Goal: Information Seeking & Learning: Learn about a topic

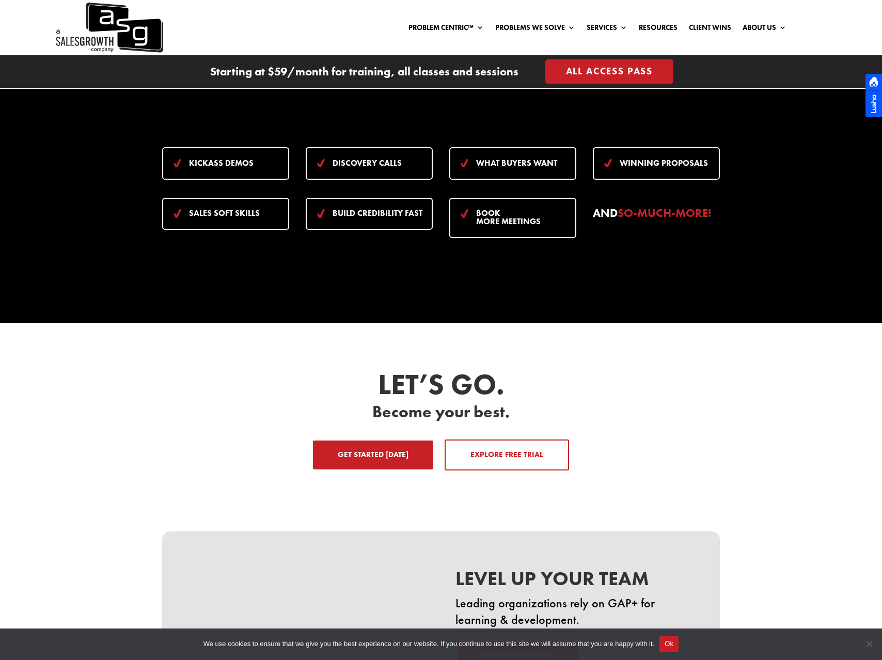
scroll to position [1669, 0]
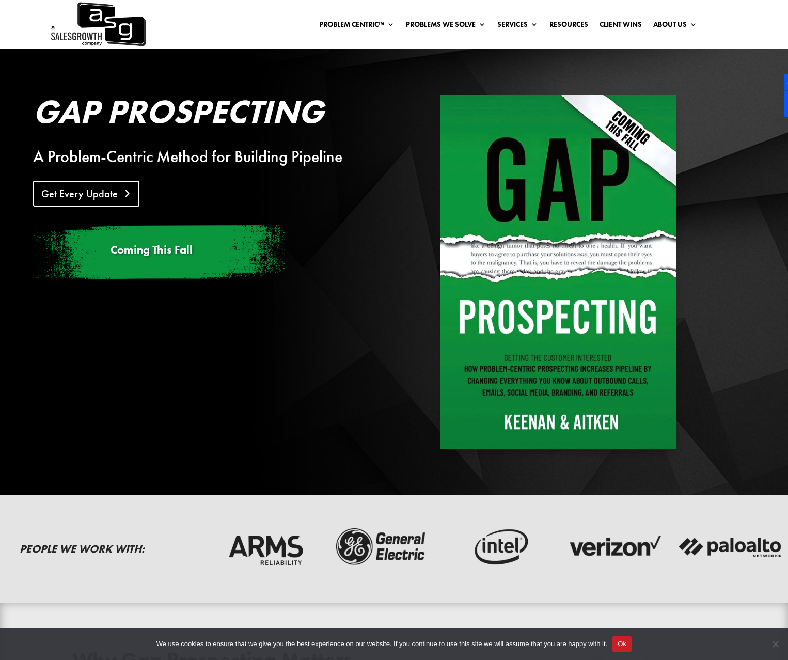
click at [92, 199] on link "Get Every Update" at bounding box center [86, 194] width 106 height 26
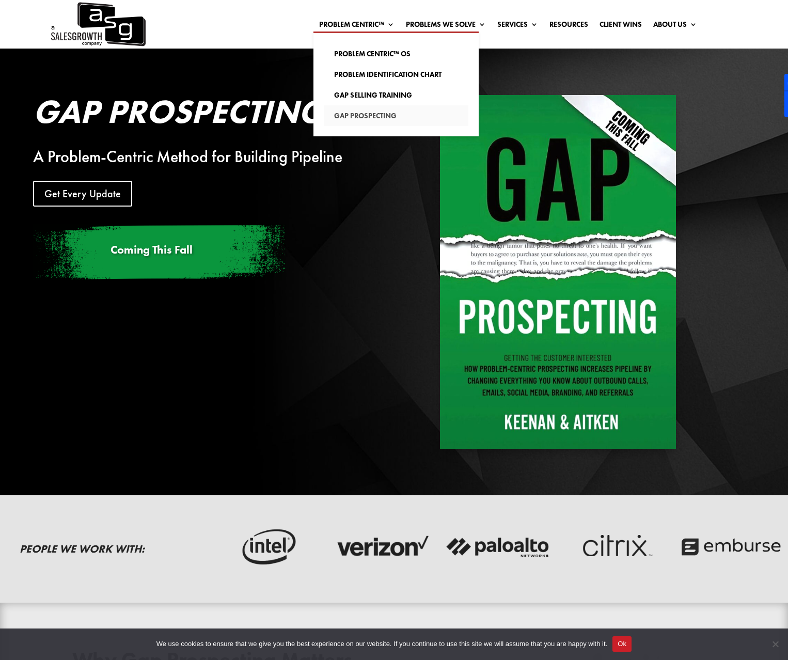
click at [365, 118] on link "Gap Prospecting" at bounding box center [396, 115] width 145 height 21
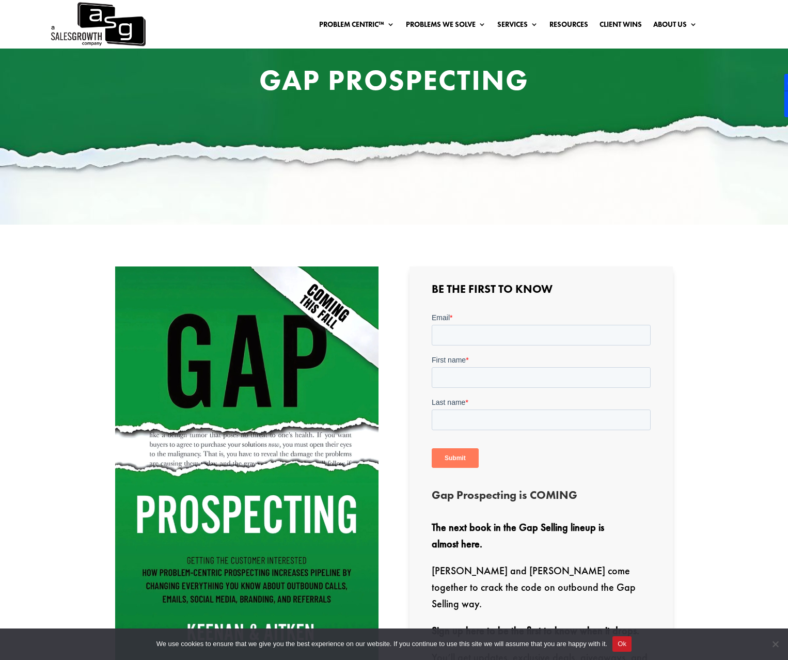
scroll to position [47, 0]
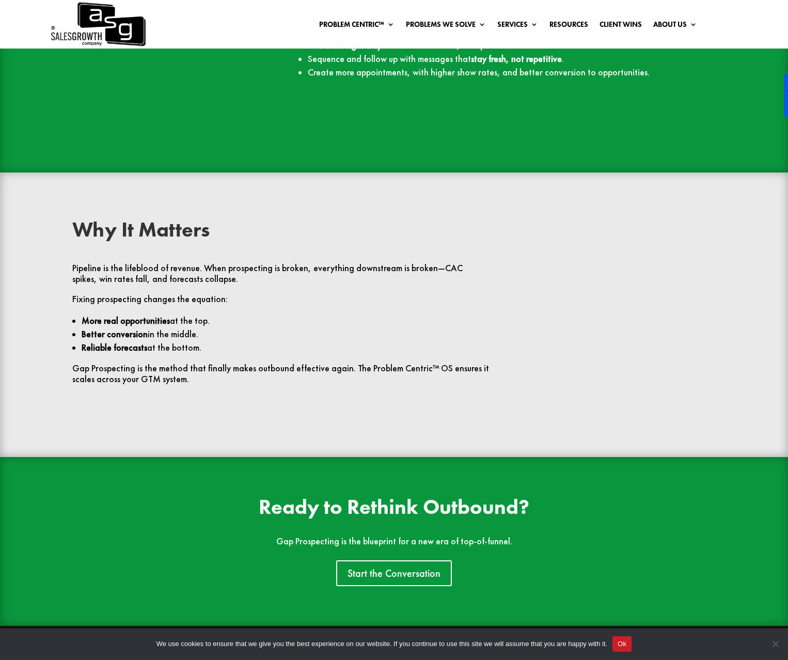
scroll to position [2444, 0]
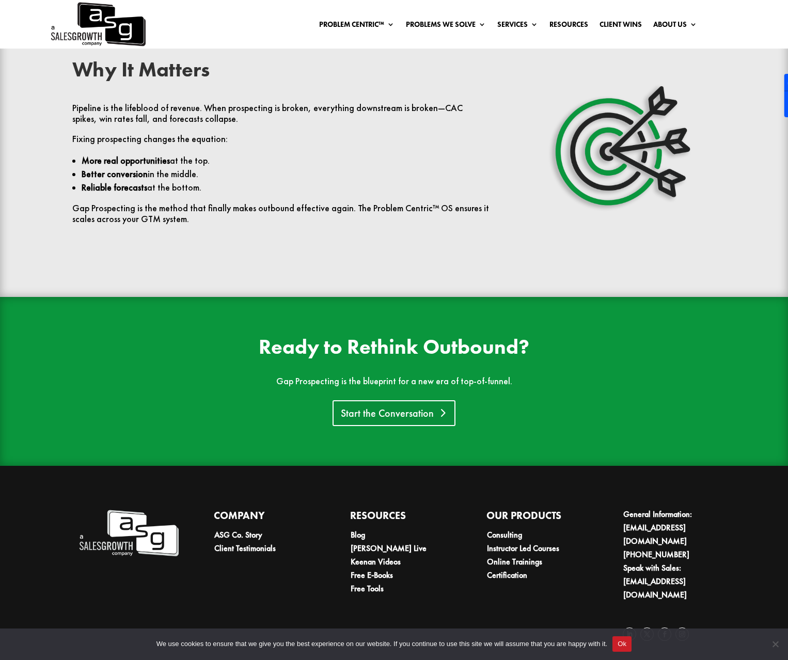
click at [417, 404] on link "Start the Conversation" at bounding box center [394, 413] width 123 height 26
click at [420, 420] on link "Start the Conversation" at bounding box center [394, 413] width 123 height 26
